Goal: Task Accomplishment & Management: Complete application form

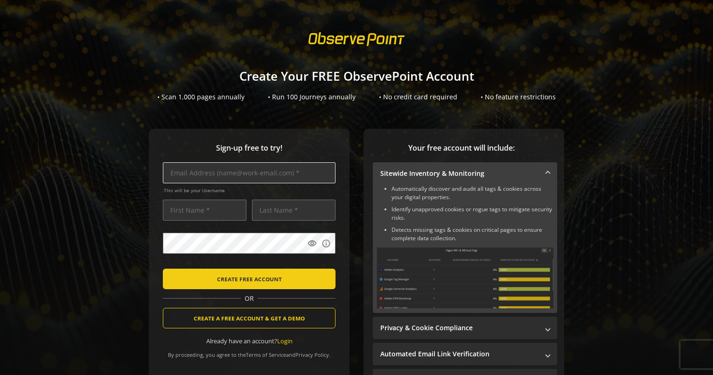
click at [207, 175] on input "text" at bounding box center [249, 172] width 173 height 21
type input "[EMAIL_ADDRESS][DOMAIN_NAME]"
type input "[PERSON_NAME]"
type input "milewska"
click at [153, 192] on div "Sign-up free to try! [EMAIL_ADDRESS][DOMAIN_NAME] This will be your Username [P…" at bounding box center [249, 256] width 201 height 254
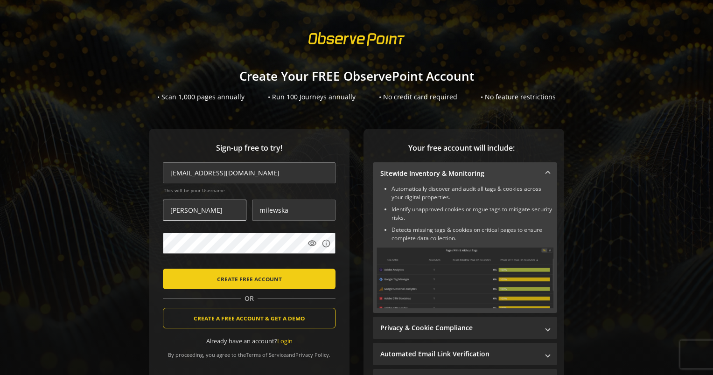
click at [196, 214] on input "[PERSON_NAME]" at bounding box center [205, 210] width 84 height 21
type input "z"
click at [214, 214] on input "text" at bounding box center [205, 210] width 84 height 21
type input "[PERSON_NAME]"
type input "X"
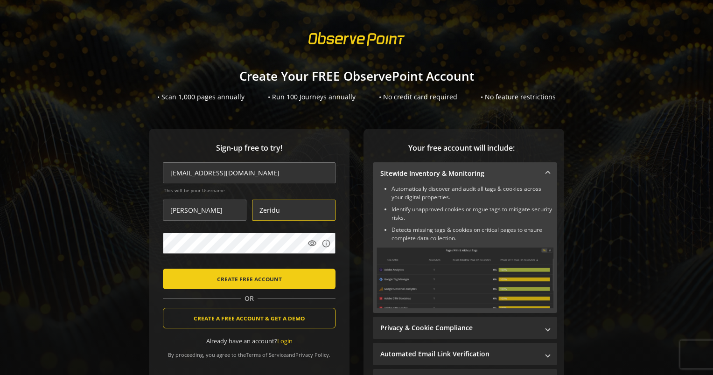
type input "Zeridu"
click at [308, 246] on mat-icon "visibility" at bounding box center [312, 243] width 9 height 9
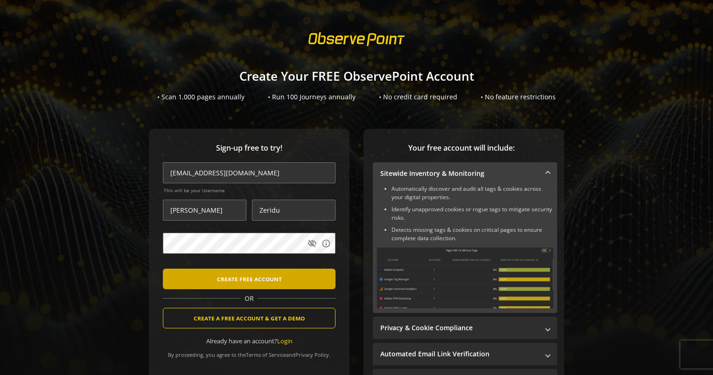
click at [265, 282] on span "CREATE FREE ACCOUNT" at bounding box center [249, 279] width 65 height 17
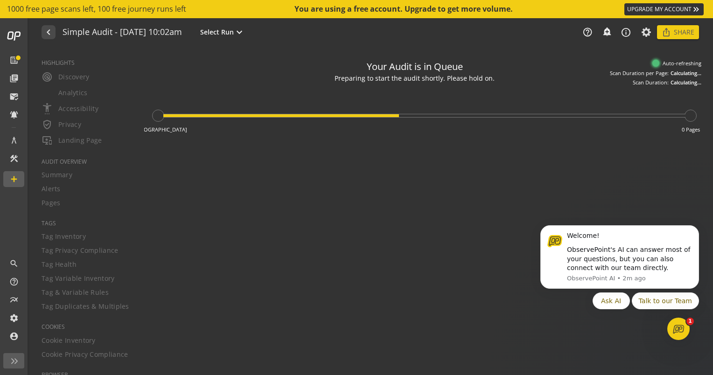
type textarea "Notes can include: -a description of what this audit is validating -changes in …"
